Goal: Use online tool/utility: Use online tool/utility

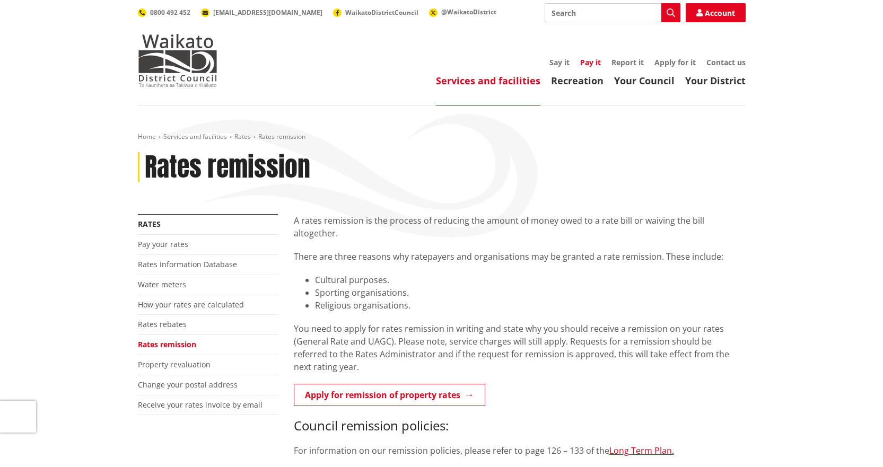
click at [597, 59] on link "Pay it" at bounding box center [590, 62] width 21 height 10
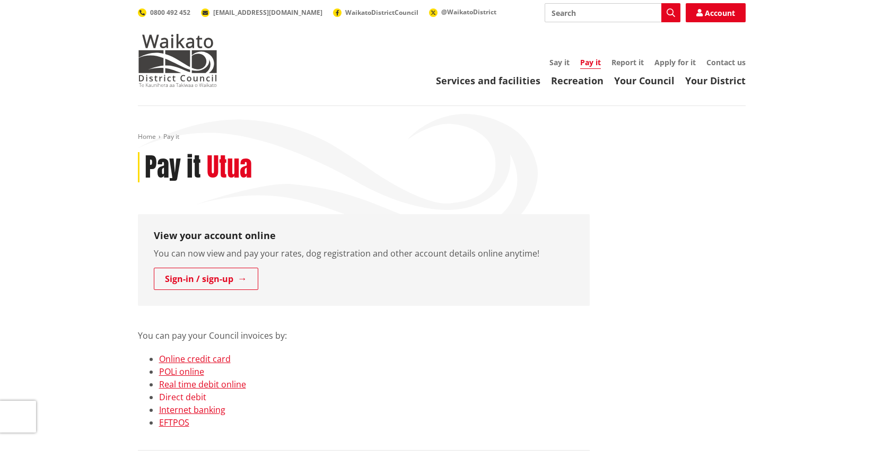
click at [178, 395] on link "Direct debit" at bounding box center [182, 397] width 47 height 12
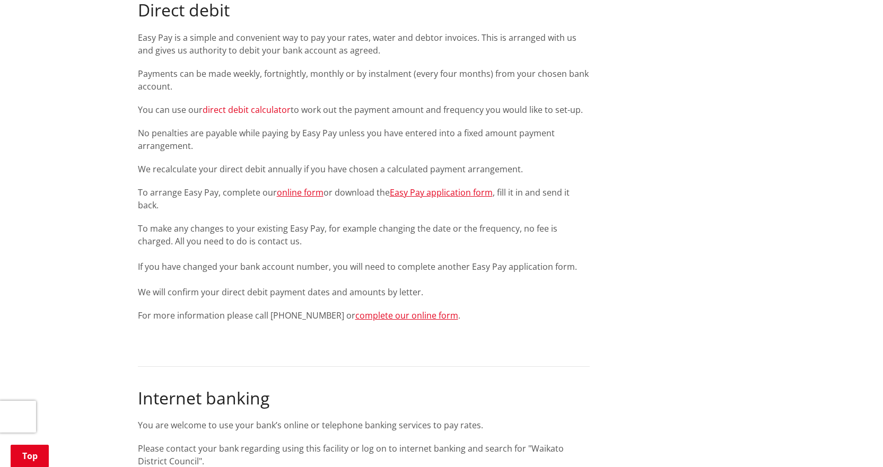
click at [244, 106] on link "direct debit calculator" at bounding box center [247, 110] width 88 height 12
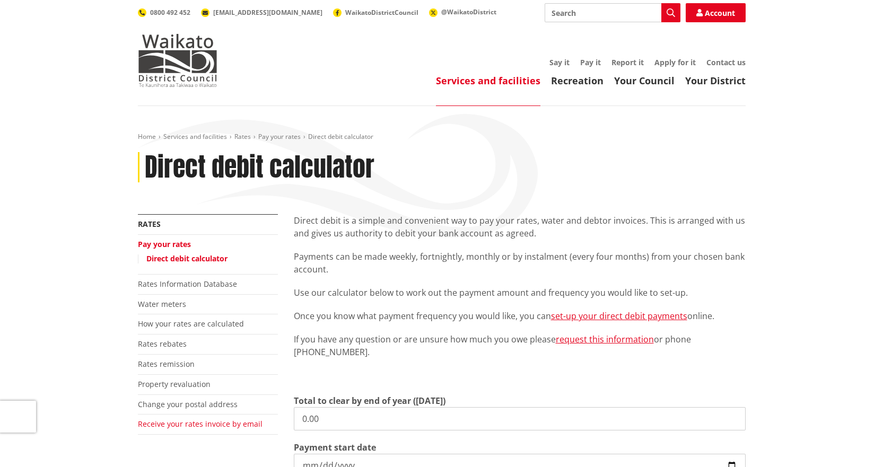
drag, startPoint x: 336, startPoint y: 423, endPoint x: 212, endPoint y: 421, distance: 124.1
click at [212, 421] on div "More from this section Rates Pay your rates Direct debit calculator Rates Infor…" at bounding box center [442, 432] width 624 height 436
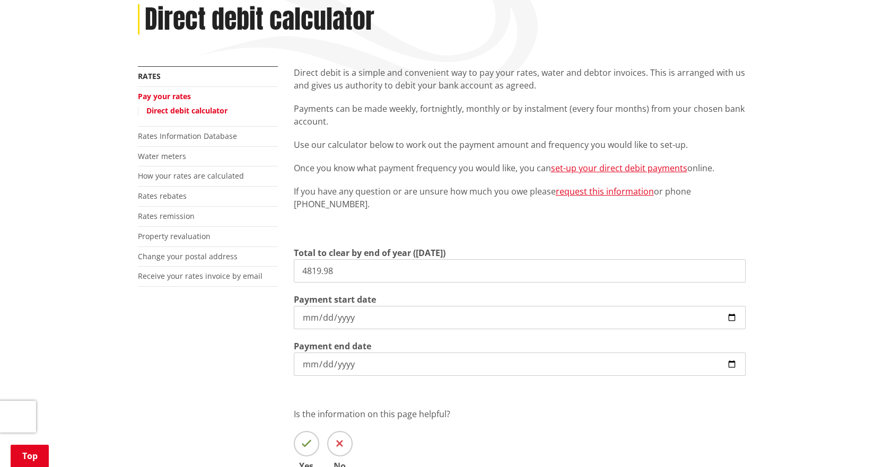
scroll to position [159, 0]
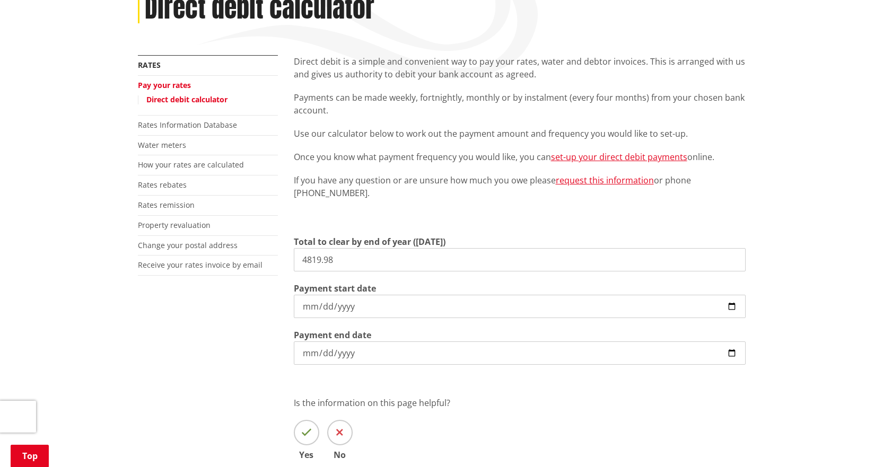
type input "4,819.98"
click at [731, 303] on input "2025-09-10" at bounding box center [520, 306] width 452 height 23
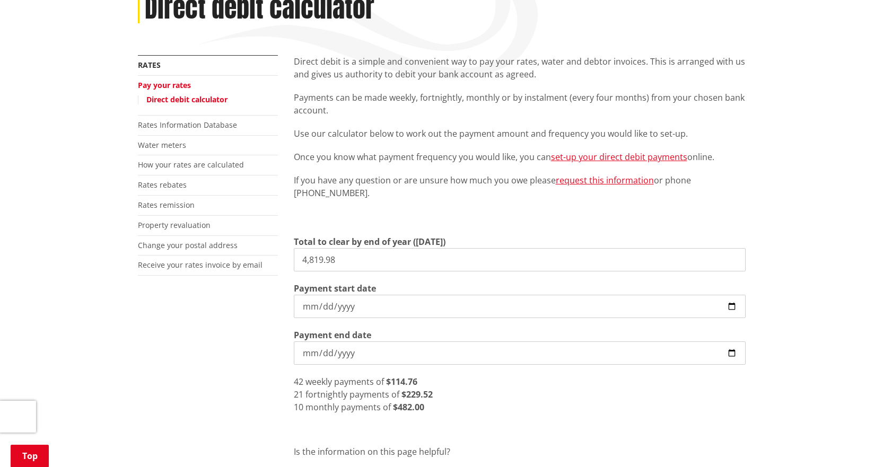
type input "2025-09-19"
drag, startPoint x: 354, startPoint y: 262, endPoint x: 197, endPoint y: 257, distance: 157.0
click at [200, 257] on div "More from this section Rates Pay your rates Direct debit calculator Rates Infor…" at bounding box center [442, 297] width 624 height 485
drag, startPoint x: 356, startPoint y: 262, endPoint x: 216, endPoint y: 255, distance: 140.2
click at [218, 255] on div "More from this section Rates Pay your rates Direct debit calculator Rates Infor…" at bounding box center [442, 297] width 624 height 485
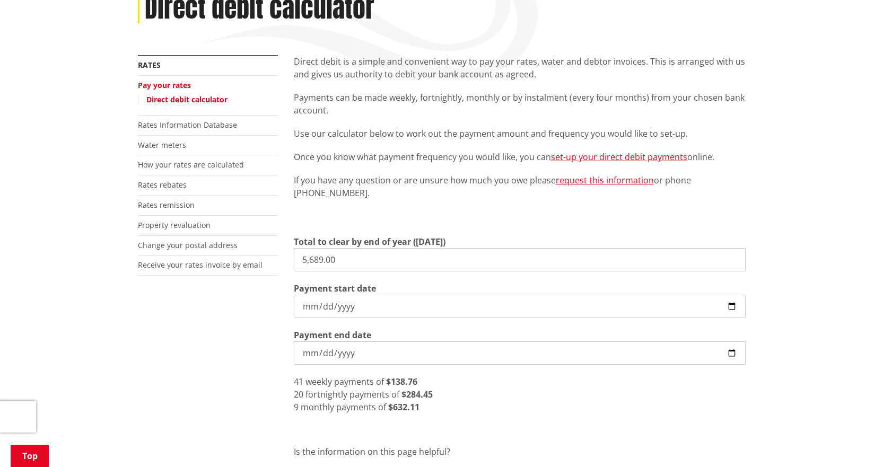
click at [349, 264] on input "5,689.00" at bounding box center [520, 259] width 452 height 23
drag, startPoint x: 345, startPoint y: 259, endPoint x: 326, endPoint y: 259, distance: 18.6
click at [326, 259] on input "5,689.00" at bounding box center [520, 259] width 452 height 23
type input "5,689.64"
click at [310, 303] on input "2025-09-19" at bounding box center [520, 306] width 452 height 23
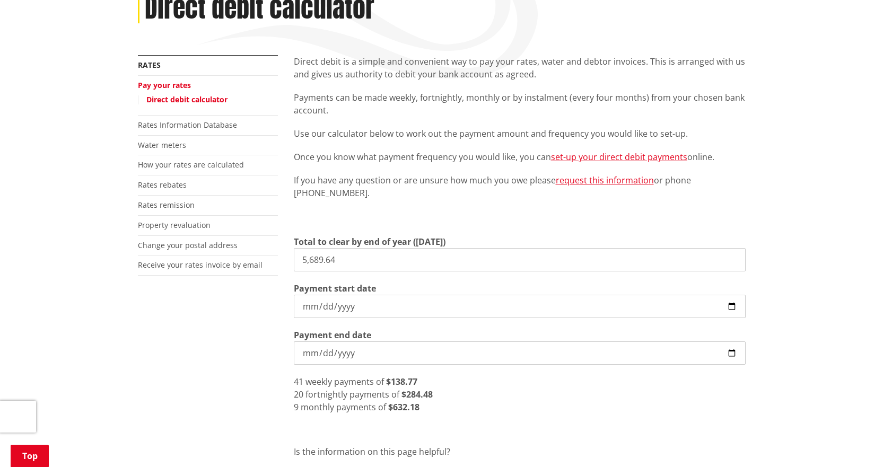
click at [380, 299] on input "2025-09-17" at bounding box center [520, 306] width 452 height 23
click at [358, 302] on input "2025-09-17" at bounding box center [520, 306] width 452 height 23
click at [348, 302] on input "2025-09-17" at bounding box center [520, 306] width 452 height 23
click at [365, 348] on input "2026-06-30" at bounding box center [520, 352] width 452 height 23
click at [360, 301] on input "2025-09-17" at bounding box center [520, 306] width 452 height 23
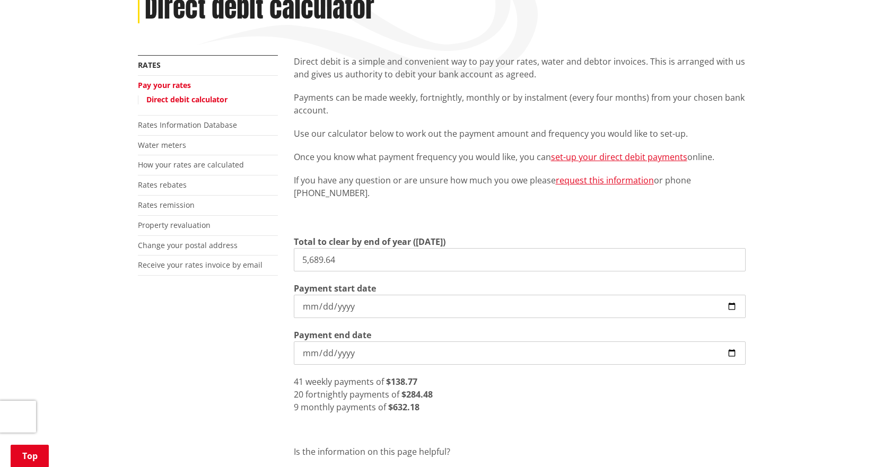
click at [345, 264] on input "5,689.64" at bounding box center [520, 259] width 452 height 23
click at [731, 303] on input "2025-09-17" at bounding box center [520, 306] width 452 height 23
type input "2025-09-03"
